Goal: Information Seeking & Learning: Learn about a topic

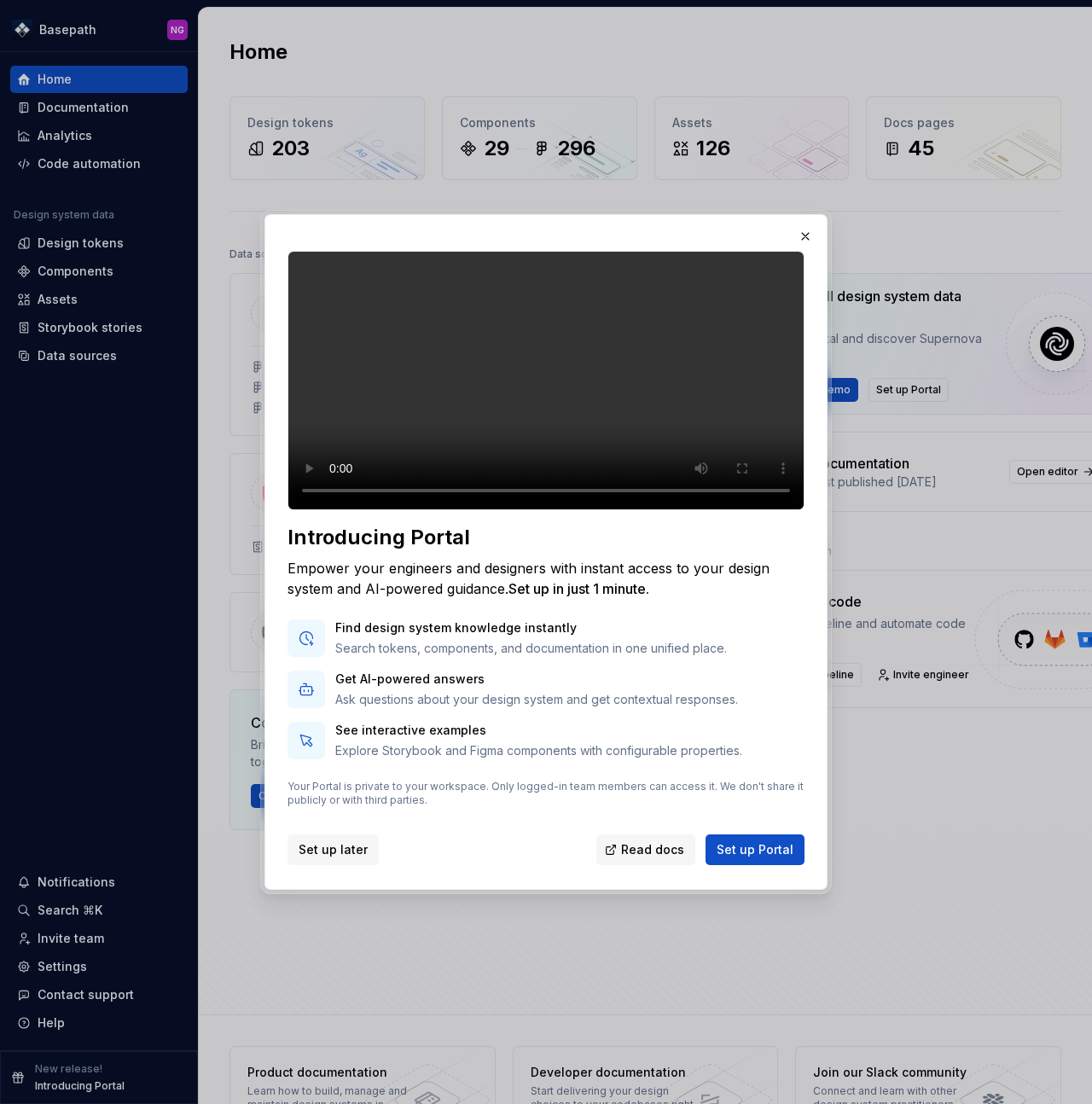
click at [304, 858] on span "Set up later" at bounding box center [333, 849] width 69 height 17
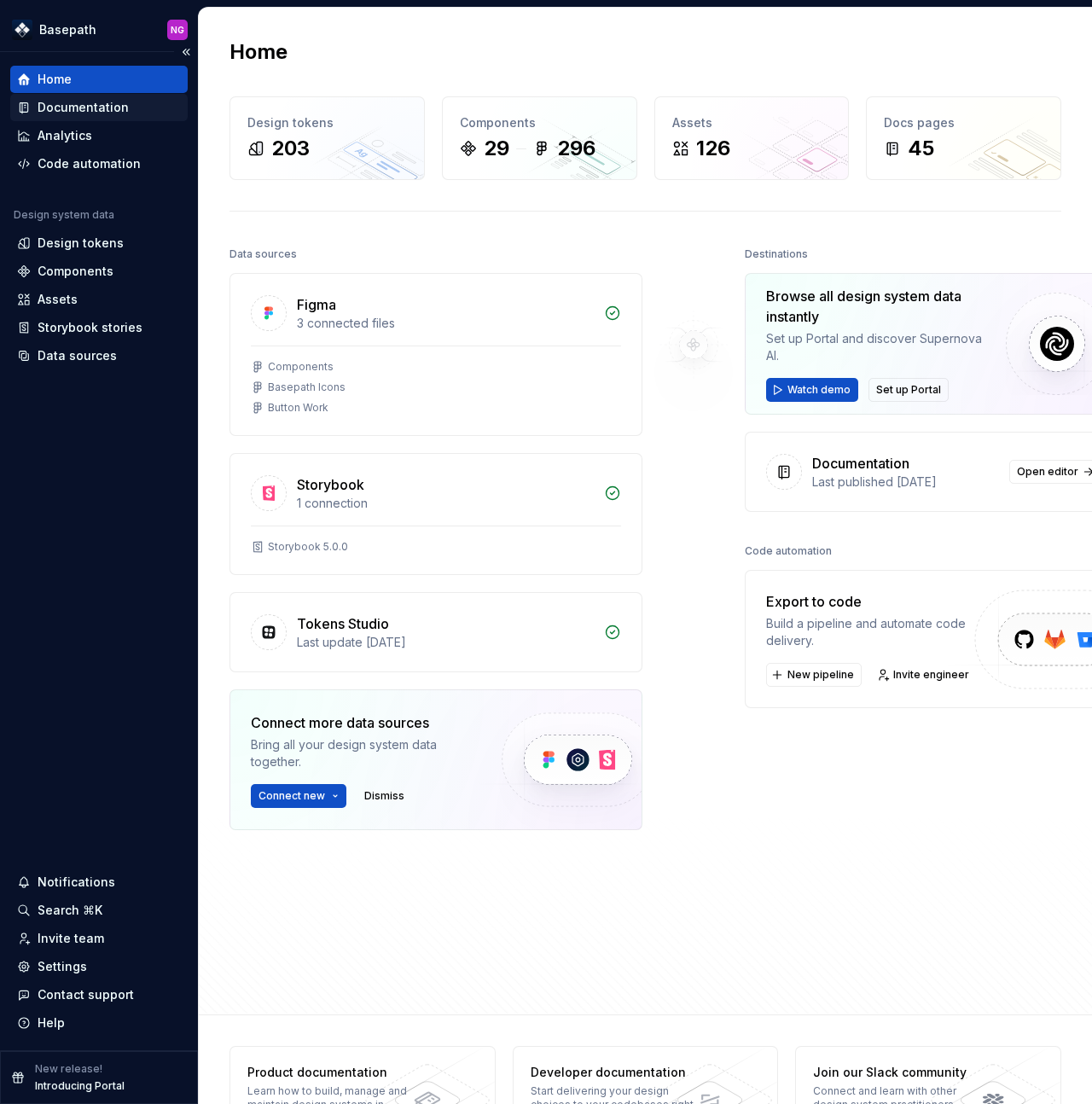
click at [83, 112] on div "Documentation" at bounding box center [83, 107] width 91 height 17
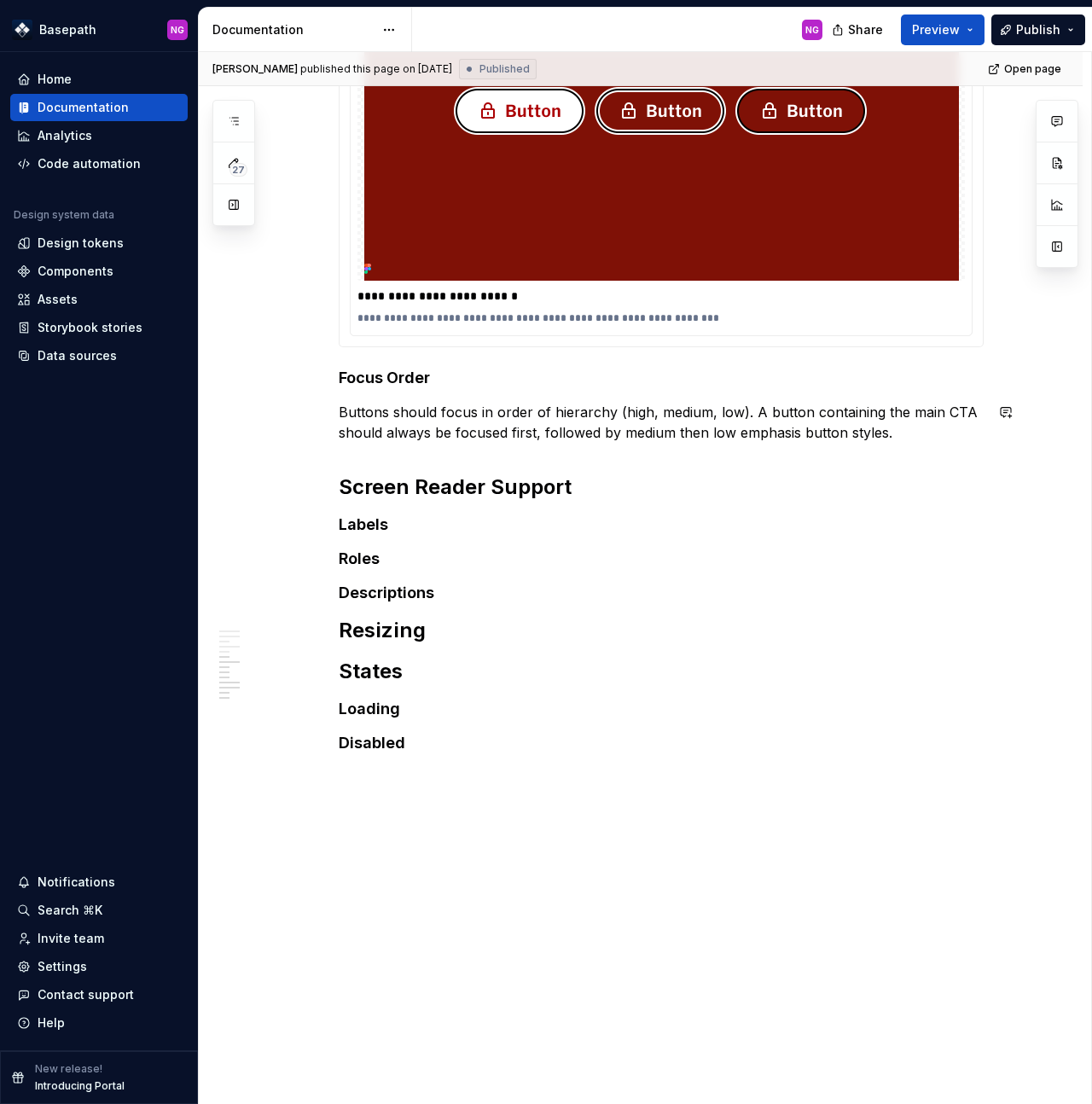
scroll to position [1247, 0]
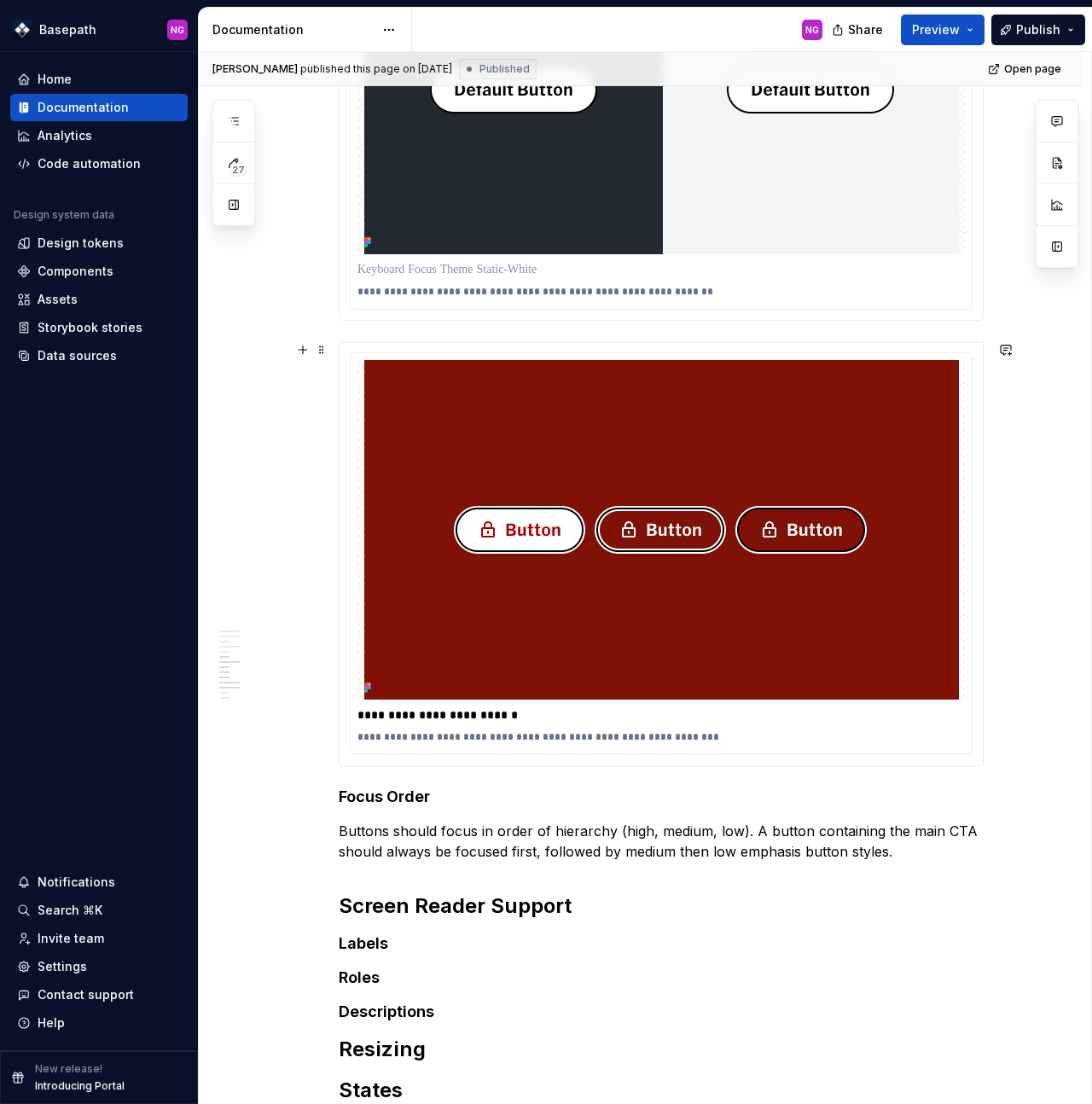
type textarea "*"
